Goal: Task Accomplishment & Management: Complete application form

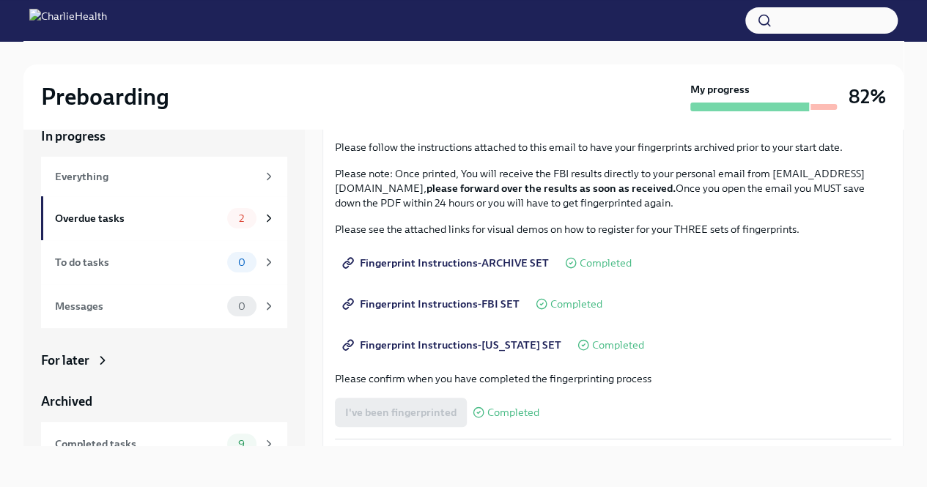
scroll to position [306, 0]
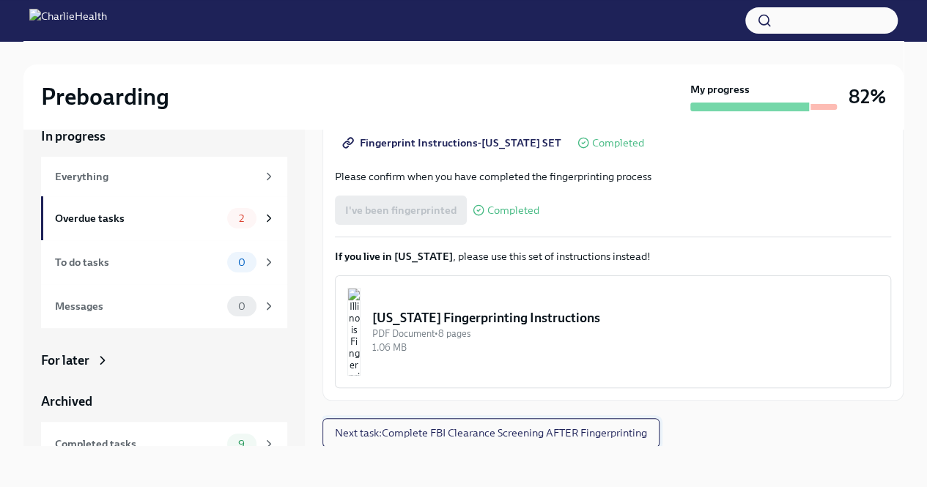
click at [401, 433] on span "Next task : Complete FBI Clearance Screening AFTER Fingerprinting" at bounding box center [491, 433] width 312 height 15
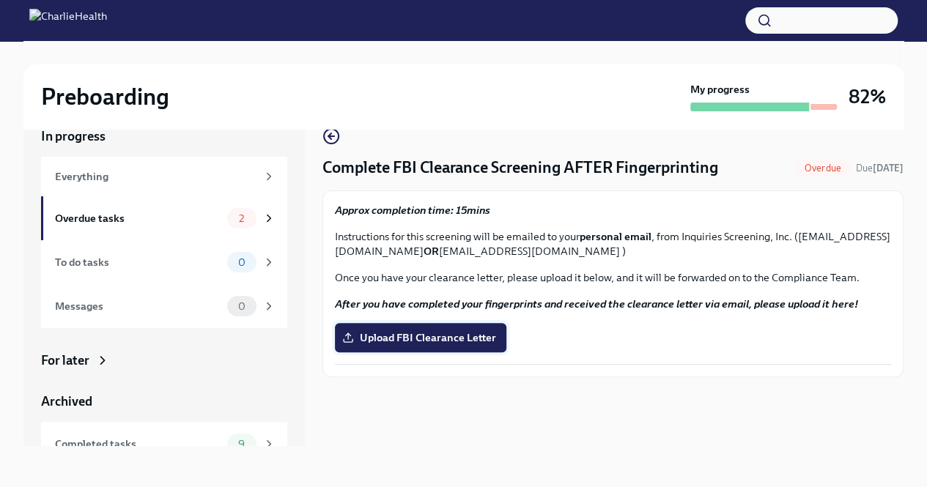
click at [362, 330] on span "Upload FBI Clearance Letter" at bounding box center [420, 337] width 151 height 15
click at [0, 0] on input "Upload FBI Clearance Letter" at bounding box center [0, 0] width 0 height 0
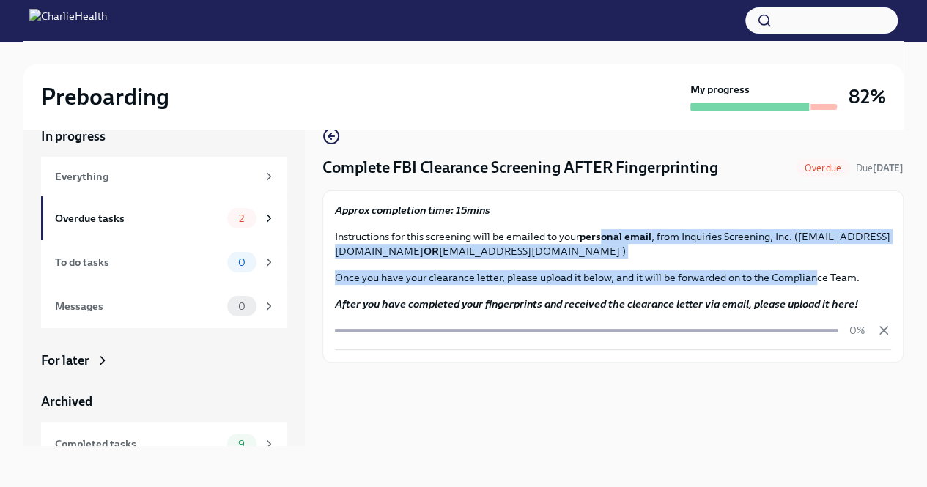
drag, startPoint x: 600, startPoint y: 237, endPoint x: 838, endPoint y: 320, distance: 252.3
click at [838, 320] on div "Approx completion time: 15mins Instructions for this screening will be emailed …" at bounding box center [613, 276] width 556 height 147
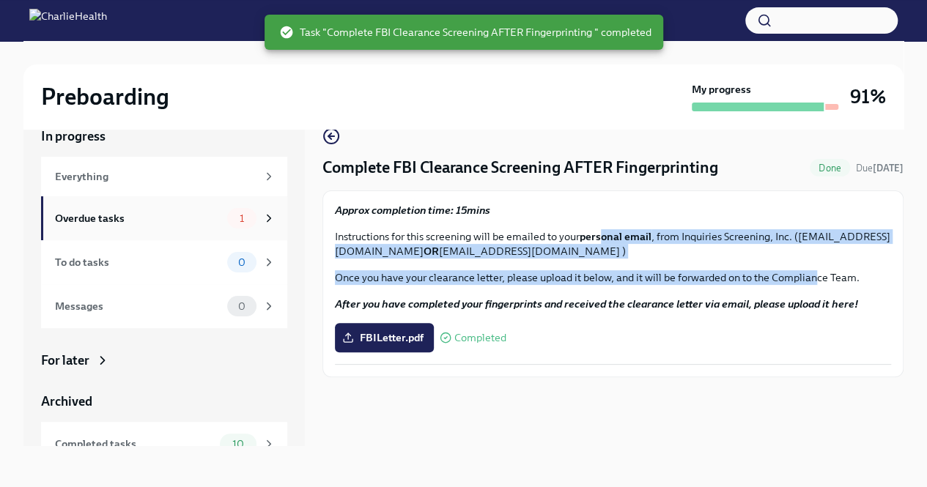
click at [262, 222] on icon at bounding box center [268, 218] width 13 height 13
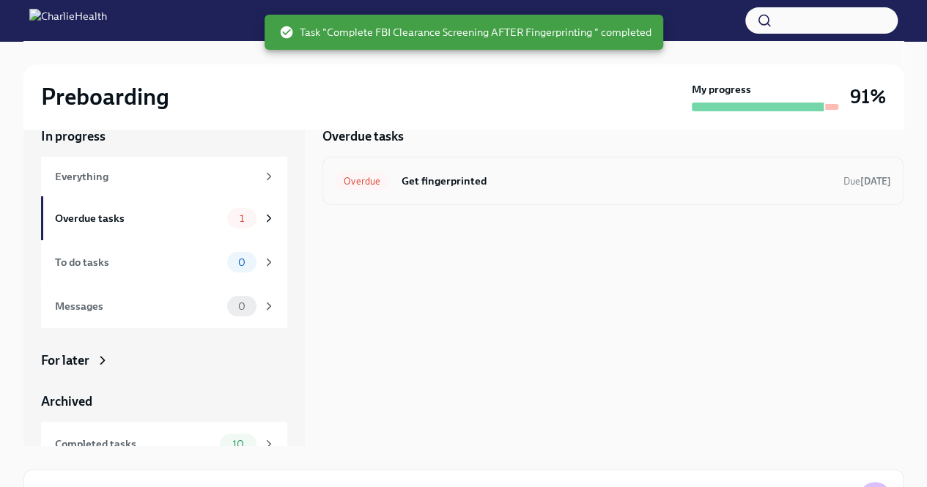
click at [589, 183] on h6 "Get fingerprinted" at bounding box center [616, 181] width 431 height 16
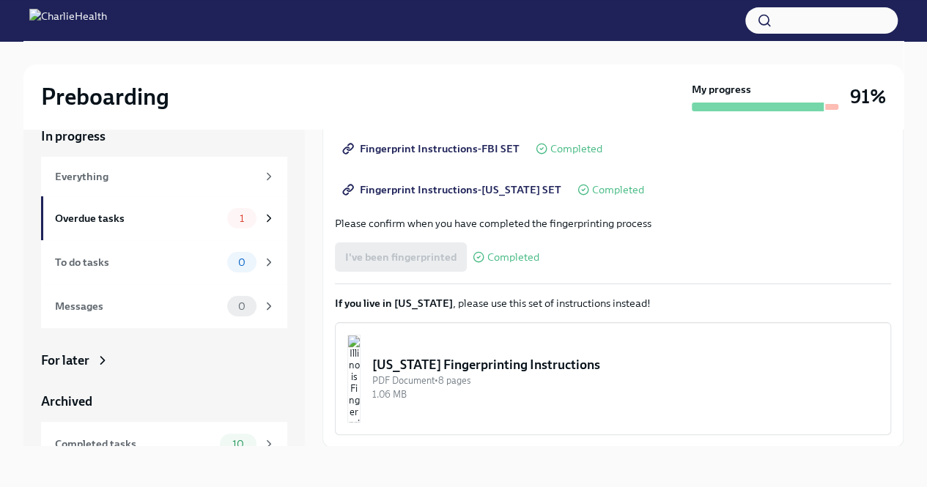
scroll to position [63, 0]
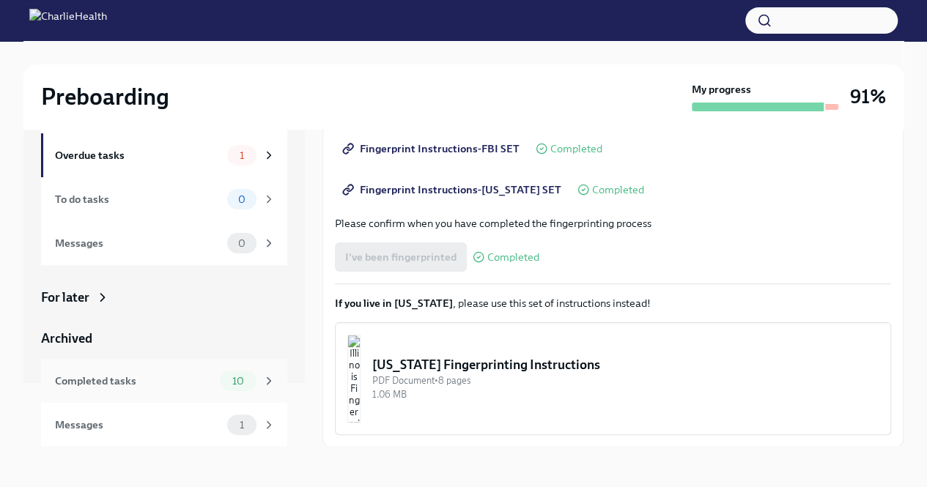
click at [108, 385] on div "Completed tasks" at bounding box center [134, 381] width 159 height 16
